Goal: Transaction & Acquisition: Purchase product/service

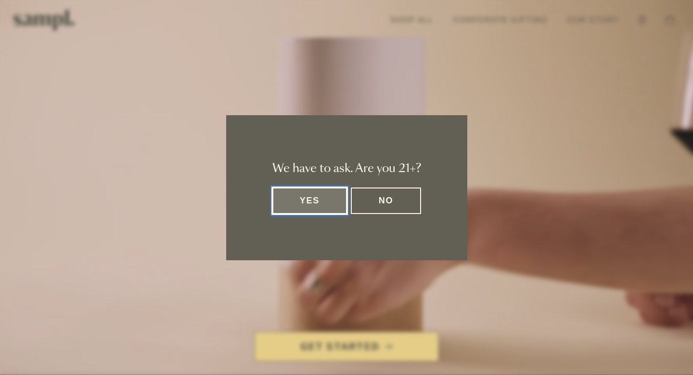
click at [327, 206] on button "Yes" at bounding box center [310, 200] width 75 height 26
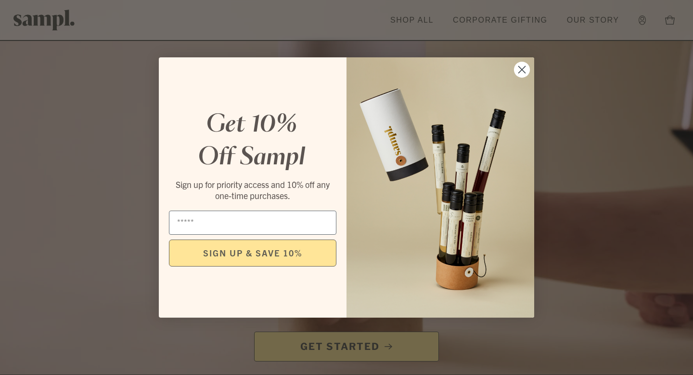
click at [526, 71] on circle "Close dialog" at bounding box center [522, 70] width 16 height 16
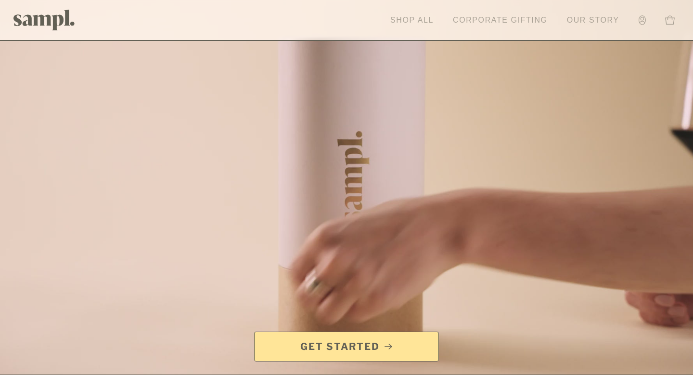
click at [411, 25] on link "Shop All" at bounding box center [412, 20] width 53 height 21
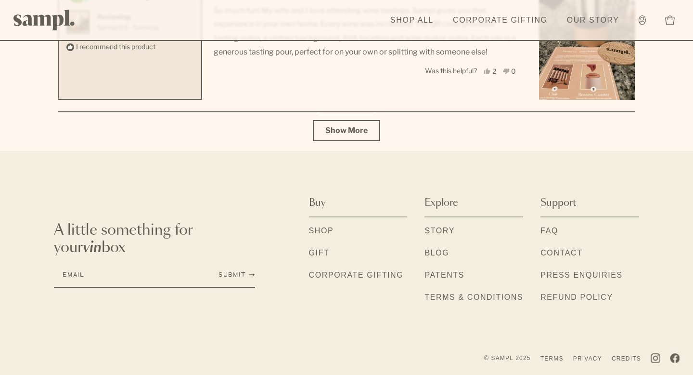
scroll to position [3246, 0]
